Goal: Information Seeking & Learning: Learn about a topic

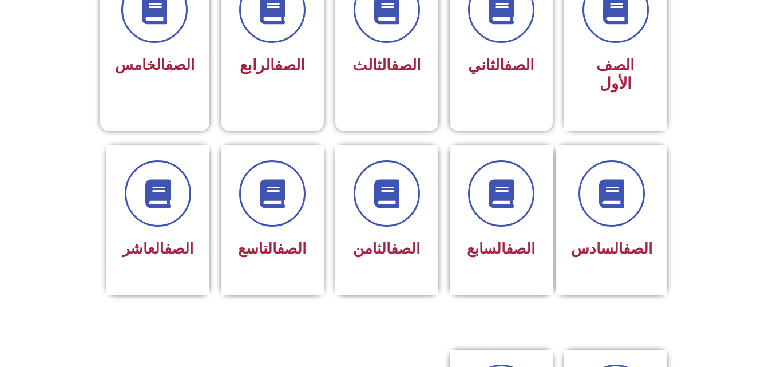
scroll to position [364, 0]
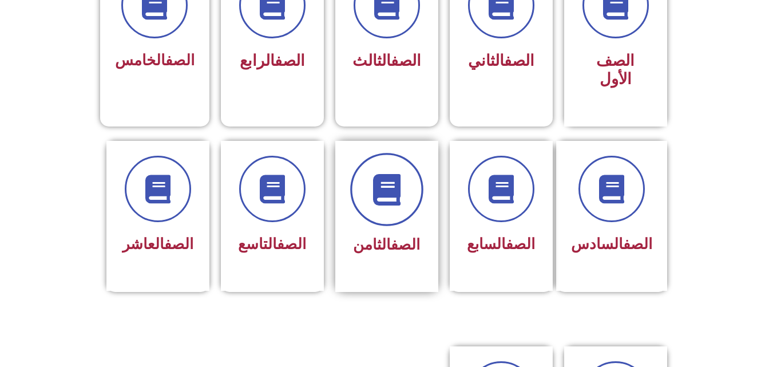
click at [372, 196] on span at bounding box center [386, 189] width 73 height 73
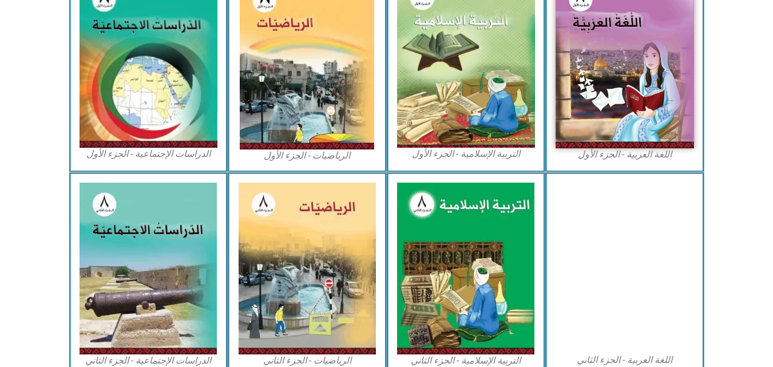
scroll to position [389, 0]
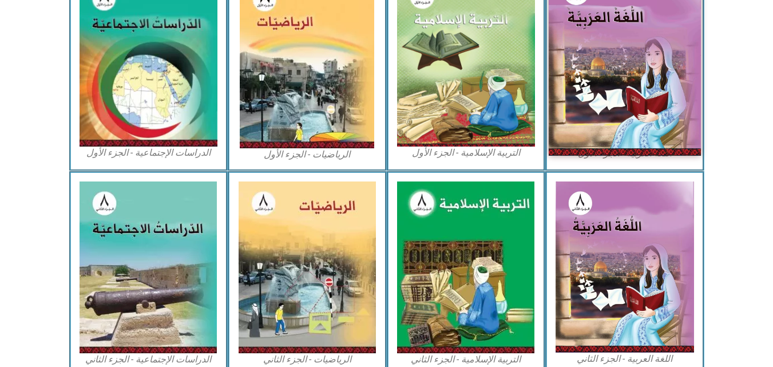
click at [592, 118] on img at bounding box center [624, 61] width 152 height 187
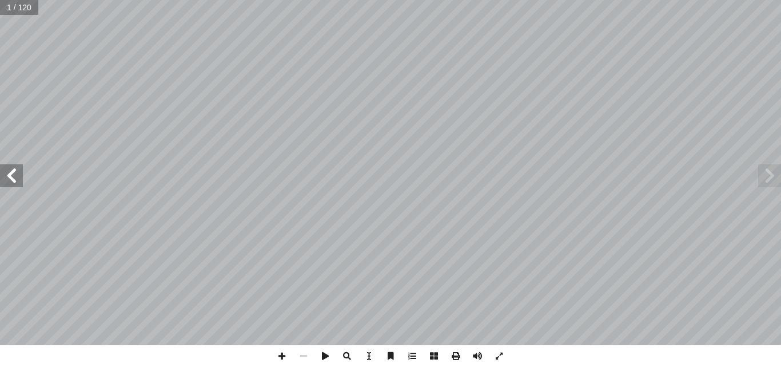
click at [6, 179] on span at bounding box center [11, 175] width 23 height 23
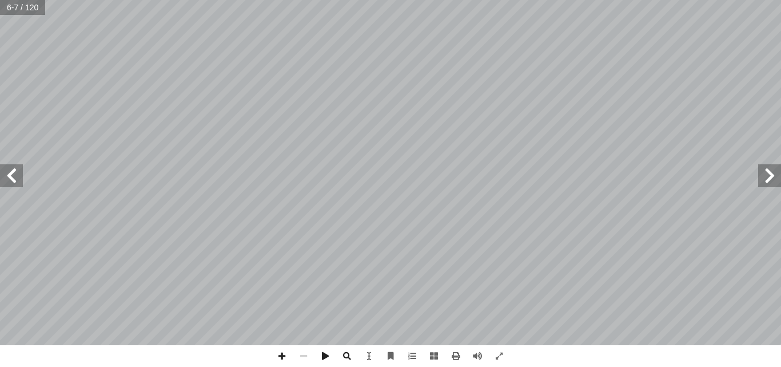
click at [33, 8] on input "text" at bounding box center [22, 7] width 45 height 15
click at [12, 182] on span at bounding box center [11, 175] width 23 height 23
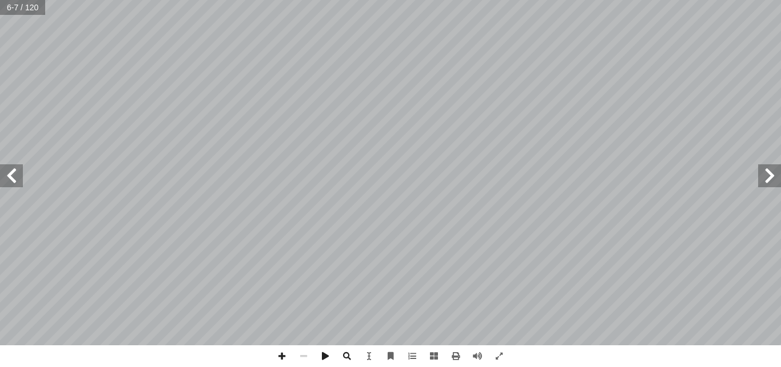
click at [12, 182] on span at bounding box center [11, 175] width 23 height 23
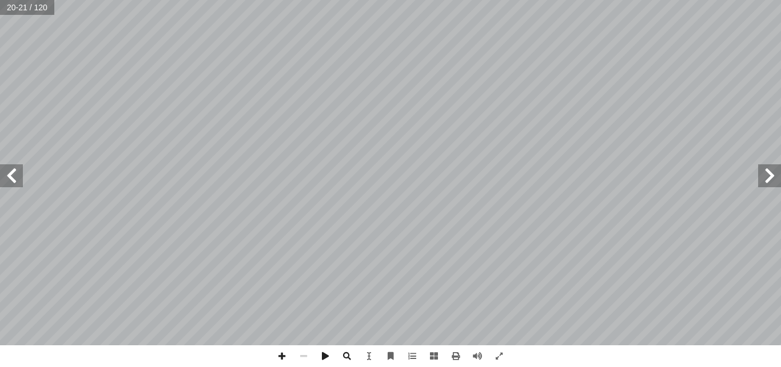
click at [12, 182] on span at bounding box center [11, 175] width 23 height 23
click at [284, 356] on span at bounding box center [282, 356] width 22 height 22
